Goal: Information Seeking & Learning: Learn about a topic

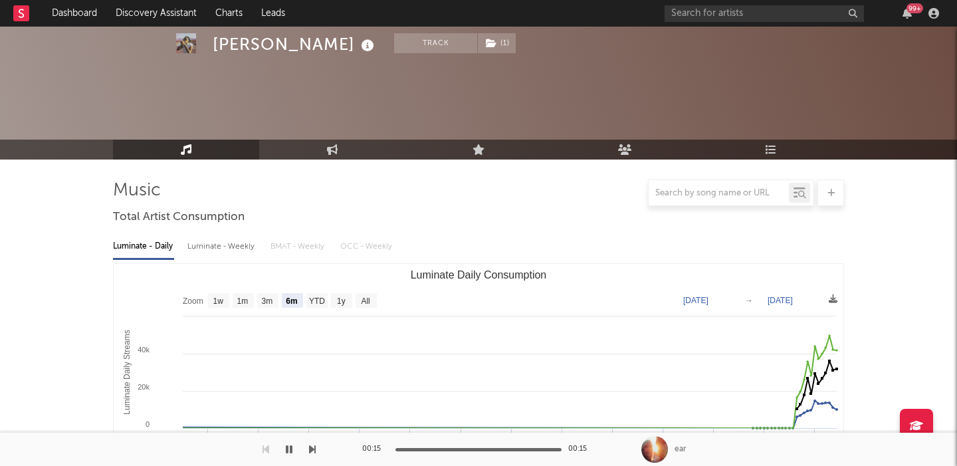
select select "6m"
select select "1w"
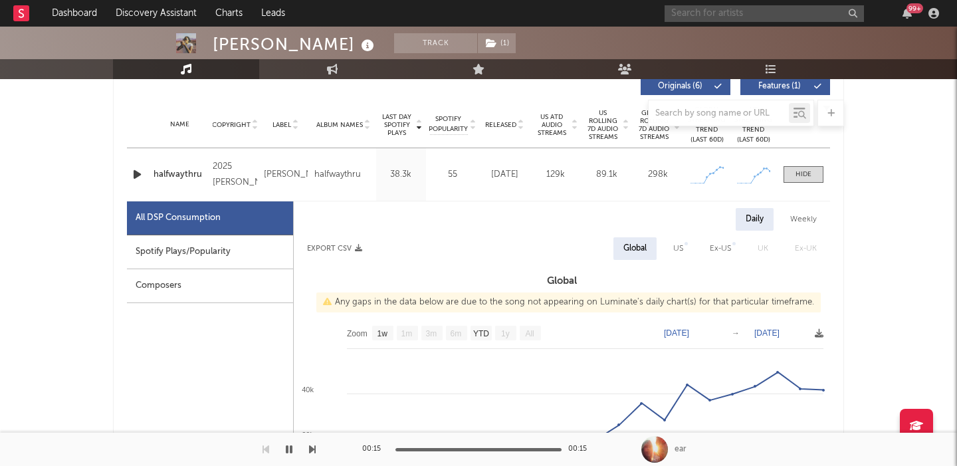
scroll to position [516, 0]
click at [737, 17] on input "text" at bounding box center [763, 13] width 199 height 17
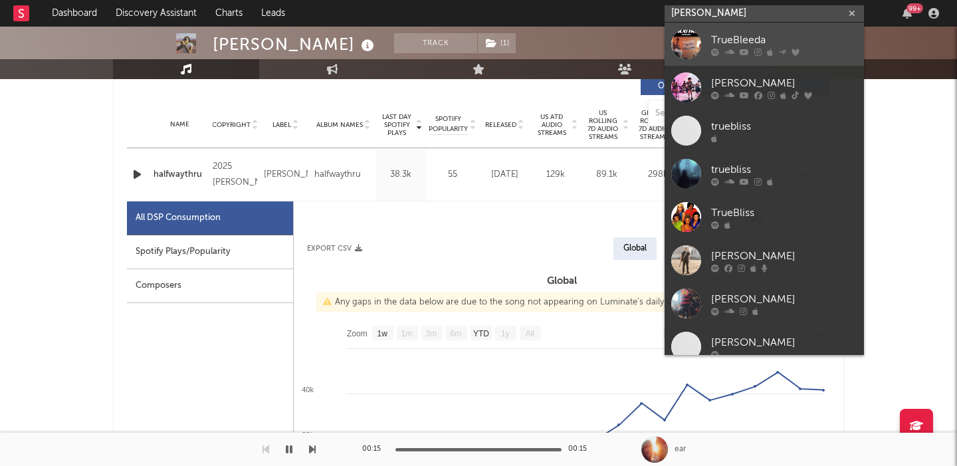
type input "[PERSON_NAME]"
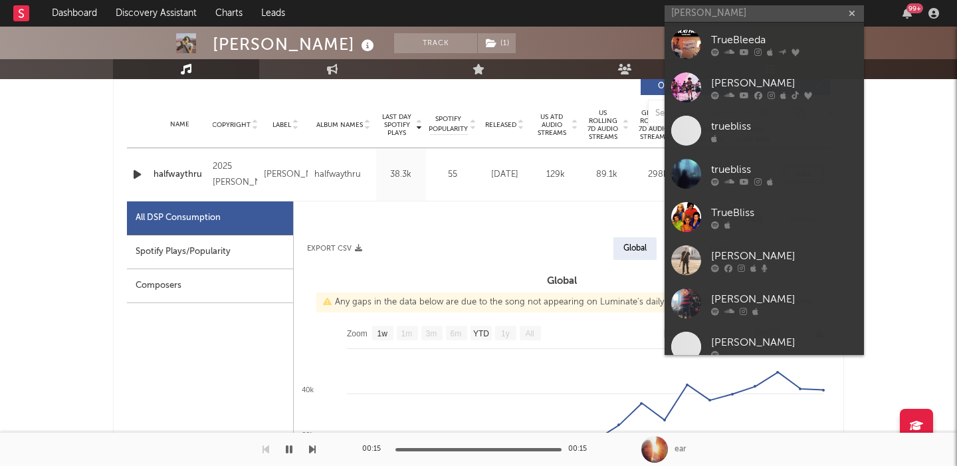
click at [761, 78] on div "[PERSON_NAME]" at bounding box center [784, 83] width 146 height 16
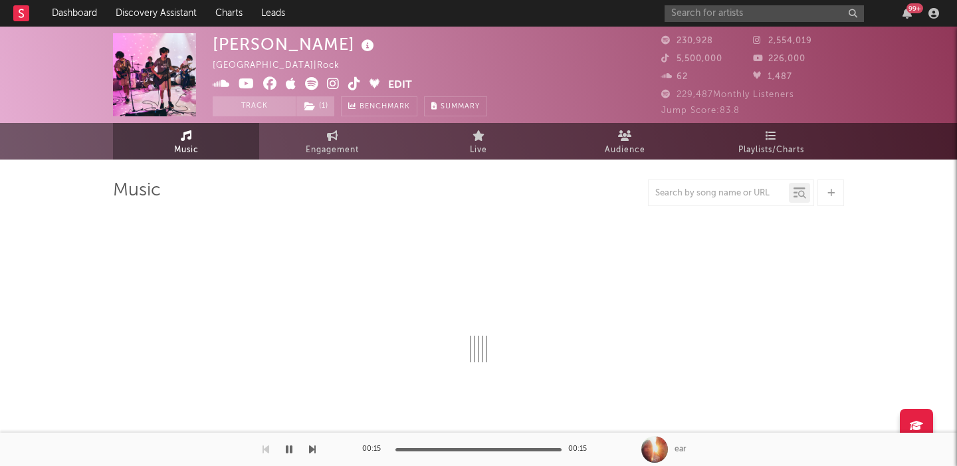
select select "6m"
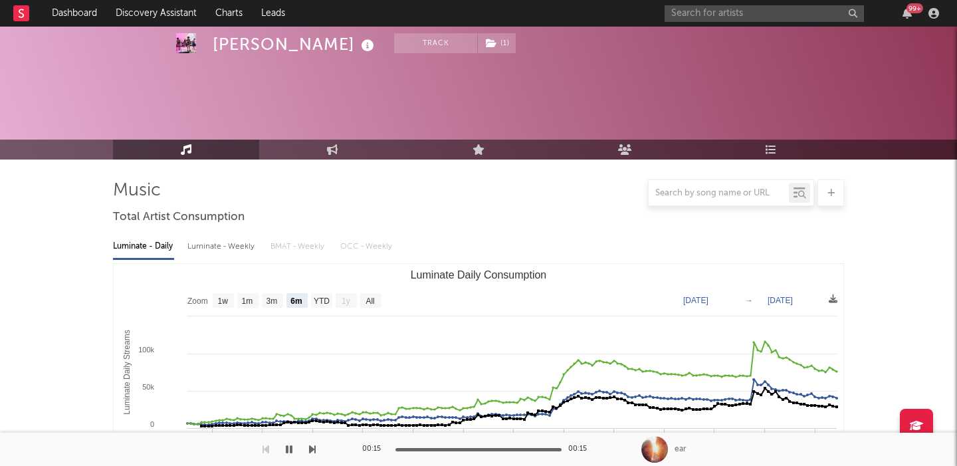
scroll to position [132, 0]
